Goal: Transaction & Acquisition: Purchase product/service

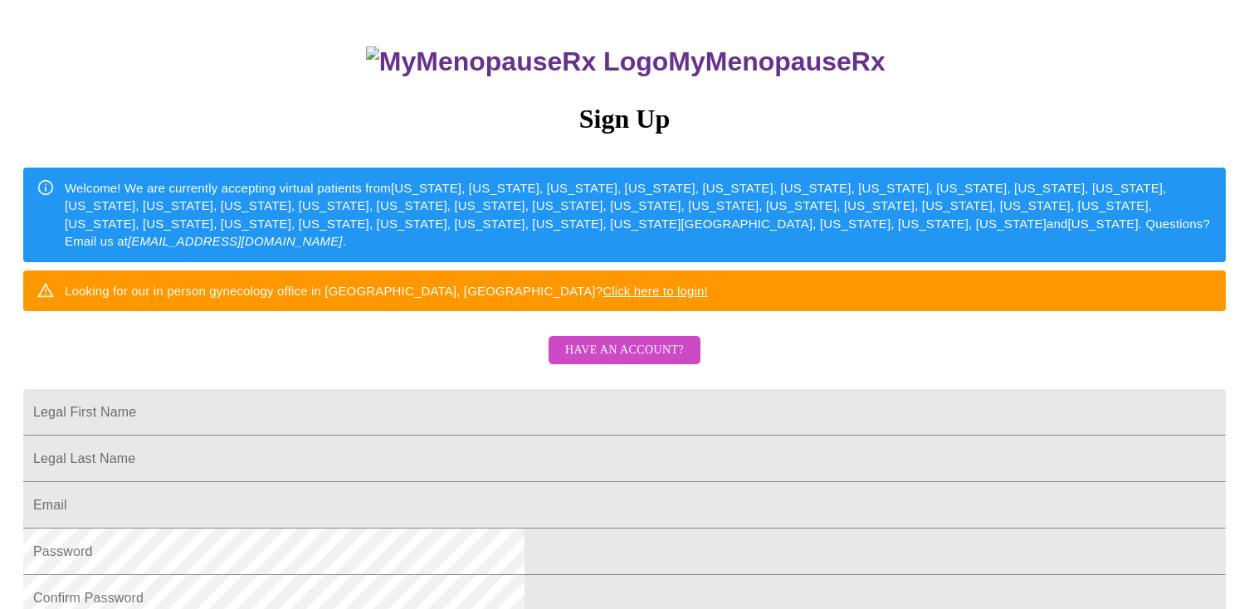
scroll to position [158, 0]
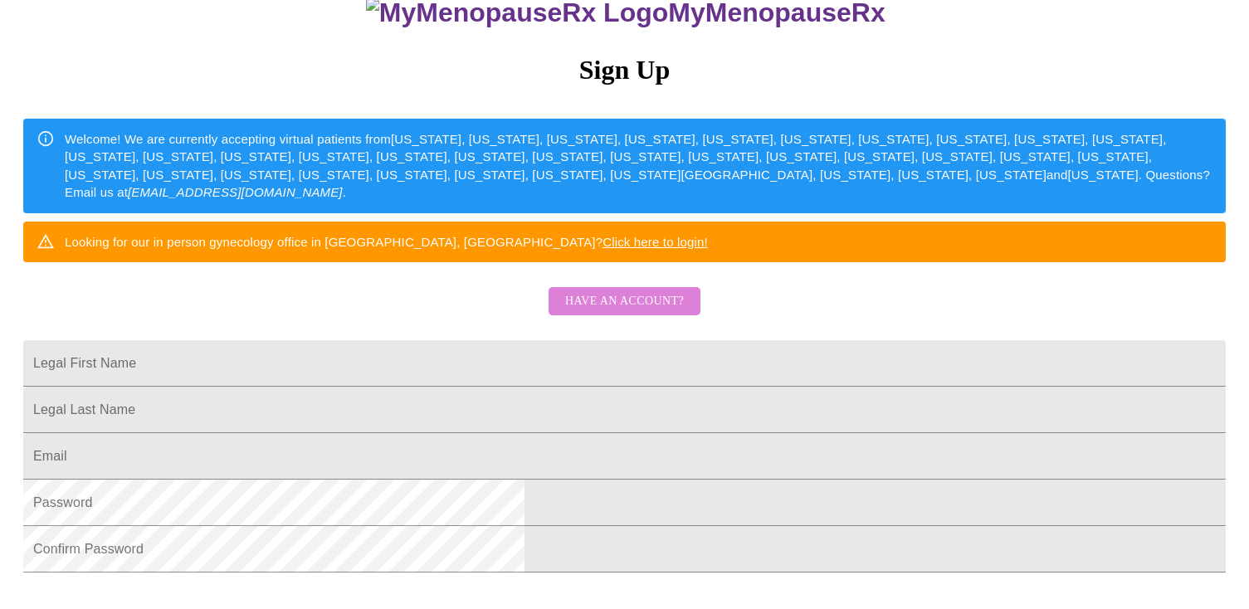
click at [659, 312] on span "Have an account?" at bounding box center [624, 301] width 119 height 21
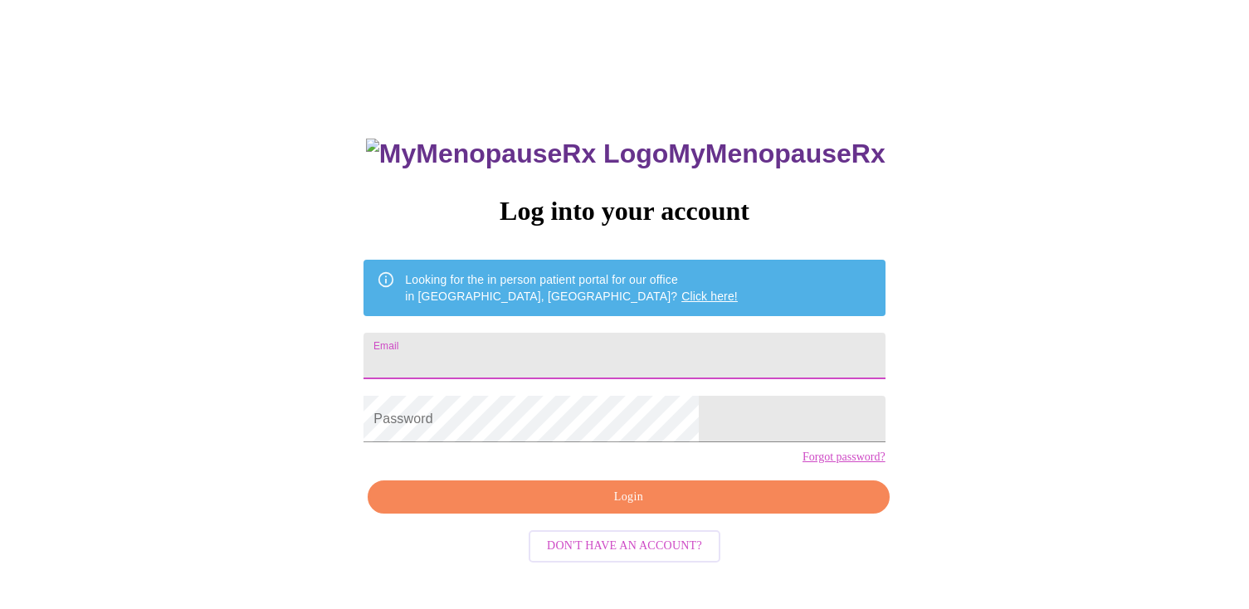
click at [653, 340] on input "Email" at bounding box center [624, 356] width 521 height 46
type input "[EMAIL_ADDRESS][DOMAIN_NAME]"
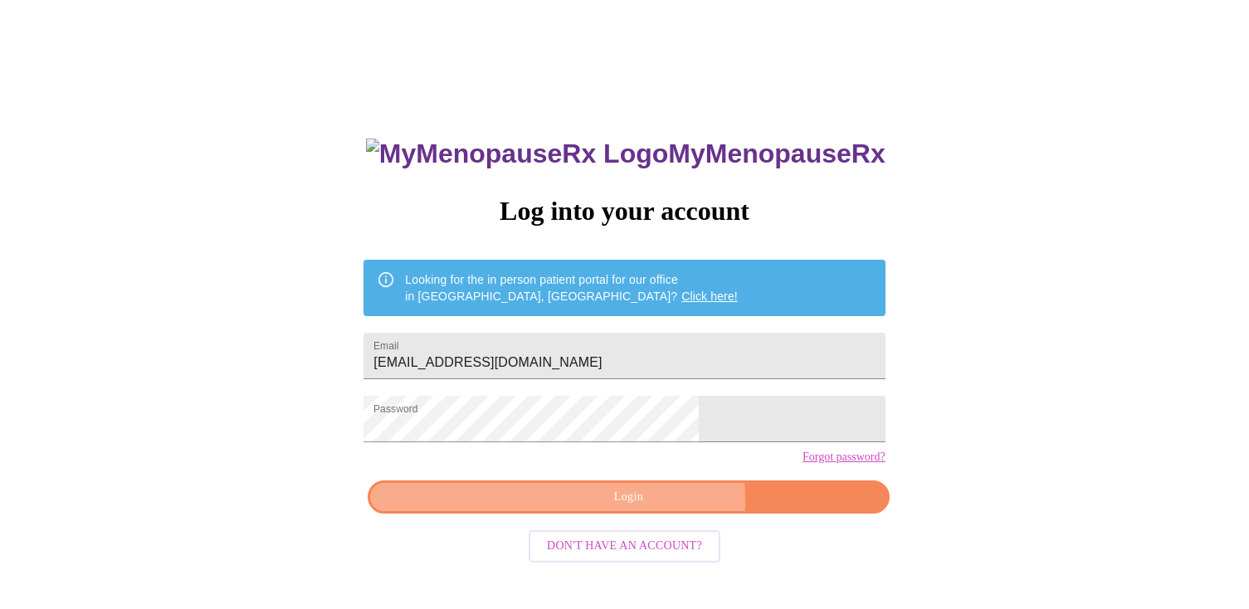
click at [649, 508] on span "Login" at bounding box center [628, 497] width 483 height 21
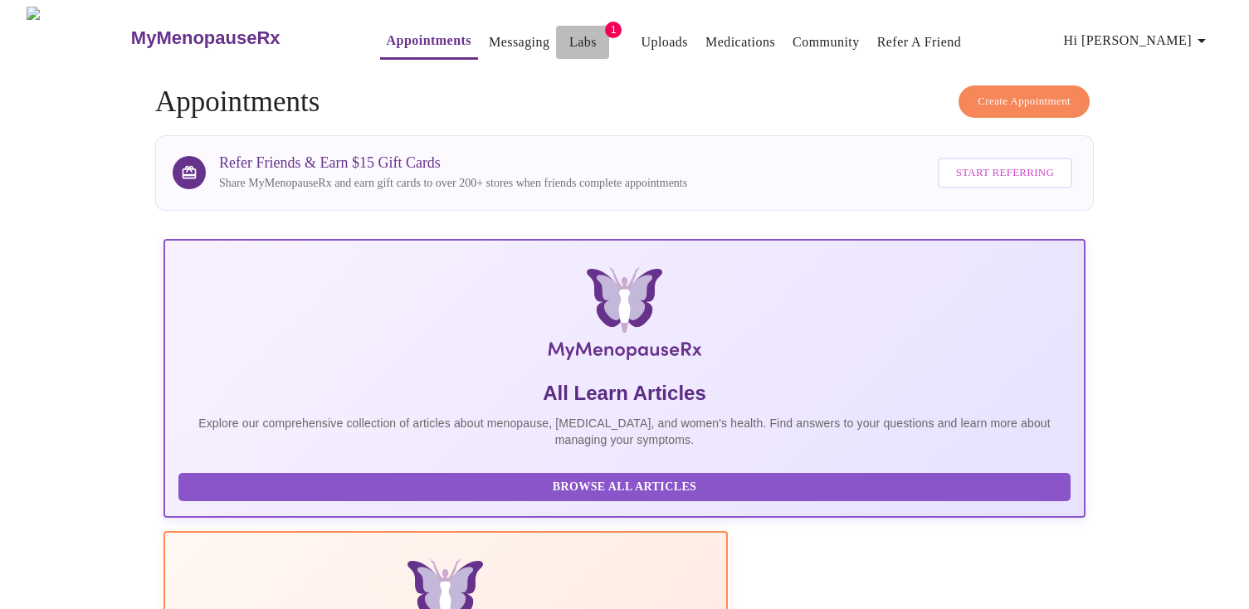
click at [569, 37] on link "Labs" at bounding box center [582, 42] width 27 height 23
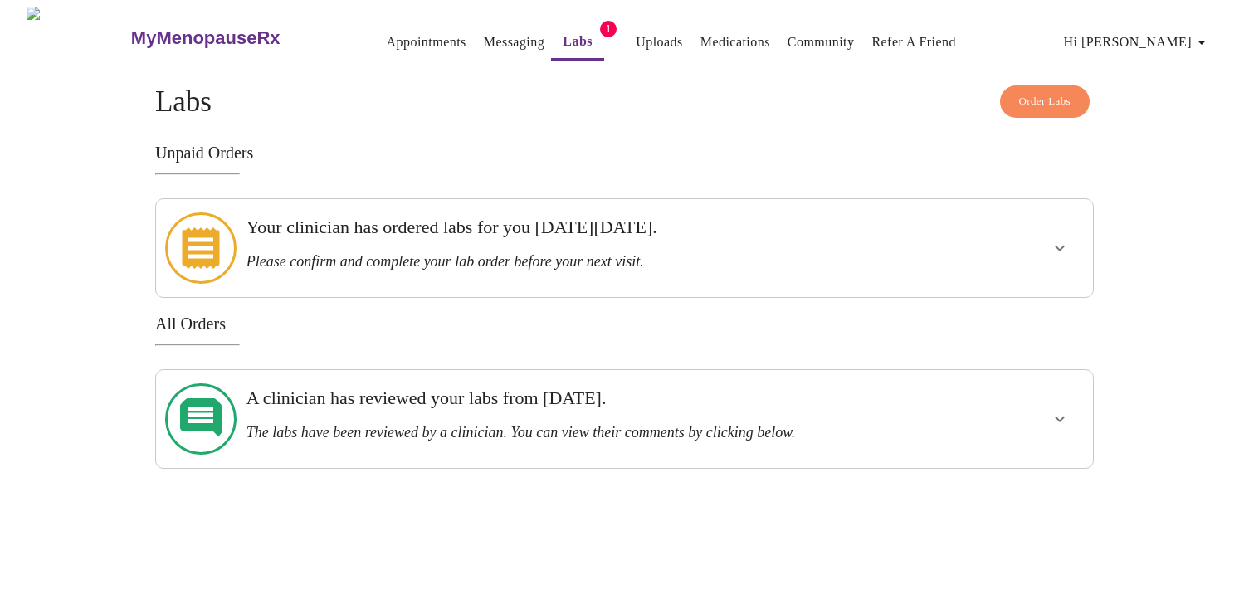
click at [1057, 242] on icon "show more" at bounding box center [1060, 248] width 20 height 20
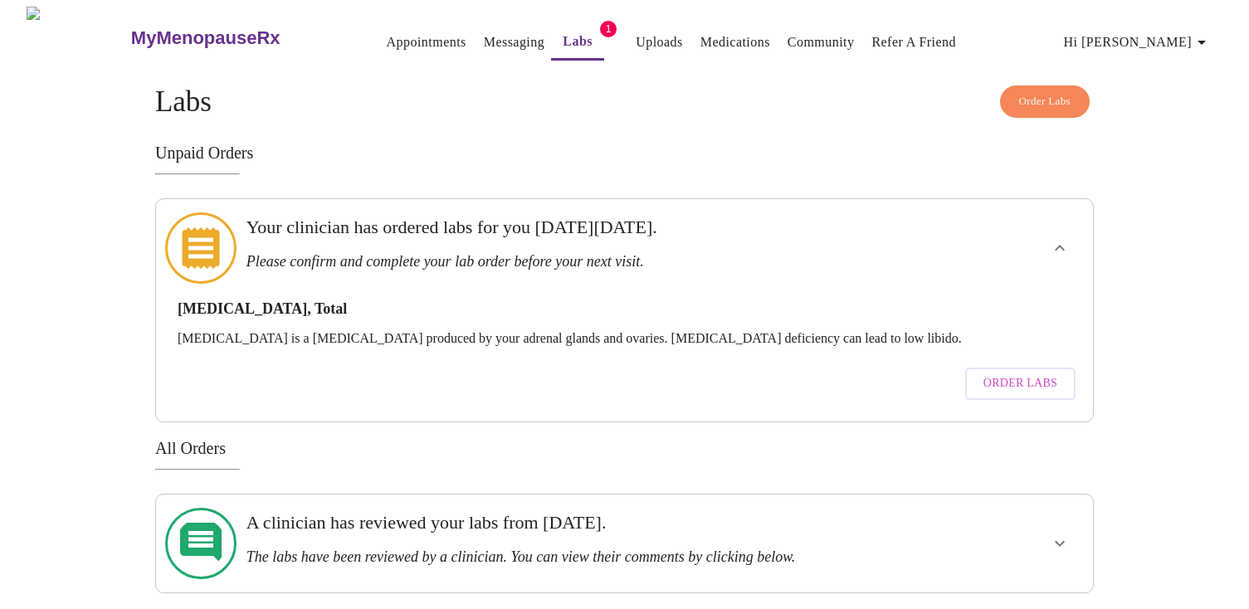
click at [987, 373] on span "Order Labs" at bounding box center [1021, 383] width 74 height 21
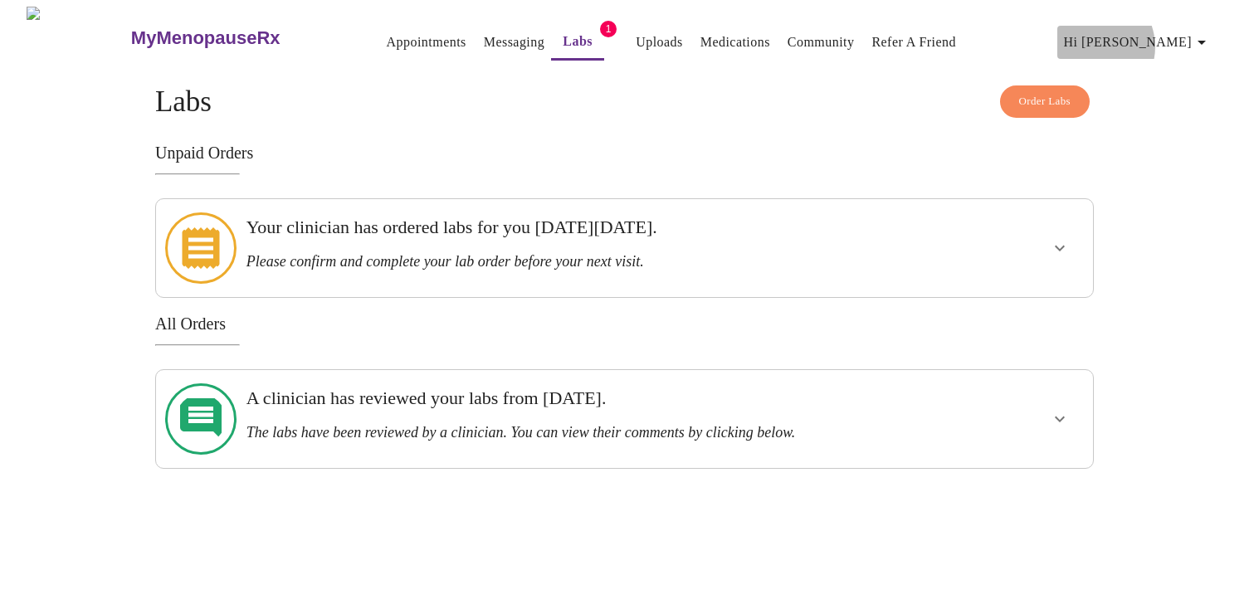
click at [1164, 40] on span "Hi [PERSON_NAME]" at bounding box center [1138, 42] width 148 height 23
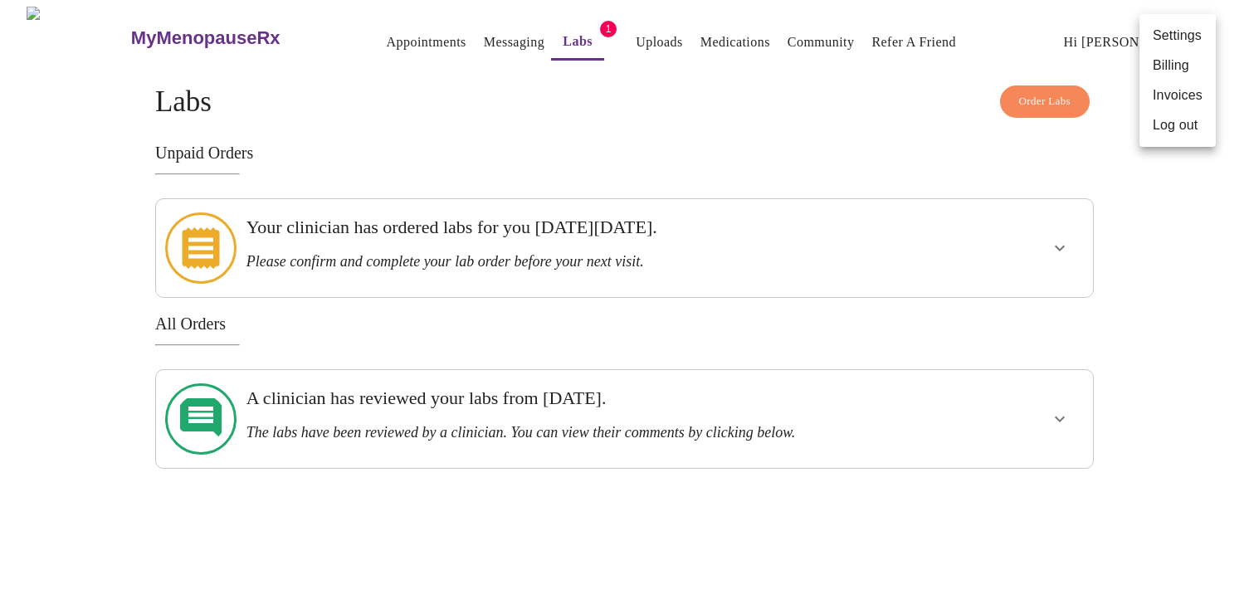
click at [1171, 130] on li "Log out" at bounding box center [1178, 125] width 76 height 30
